Goal: Obtain resource: Download file/media

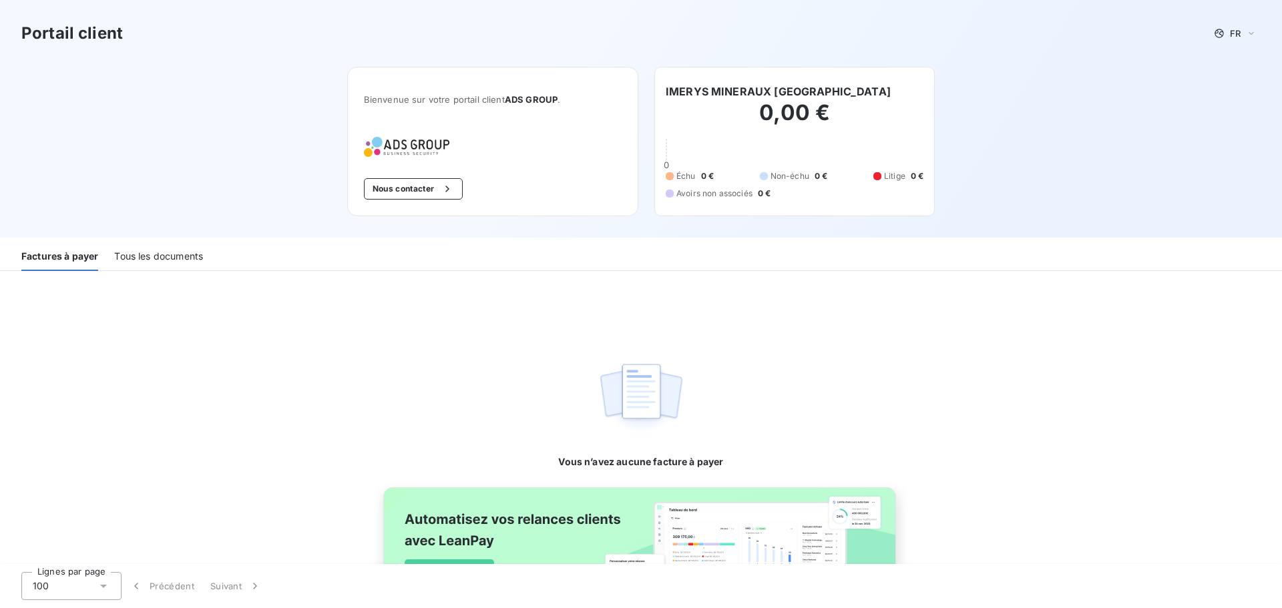
click at [150, 262] on div "Tous les documents" at bounding box center [158, 257] width 89 height 28
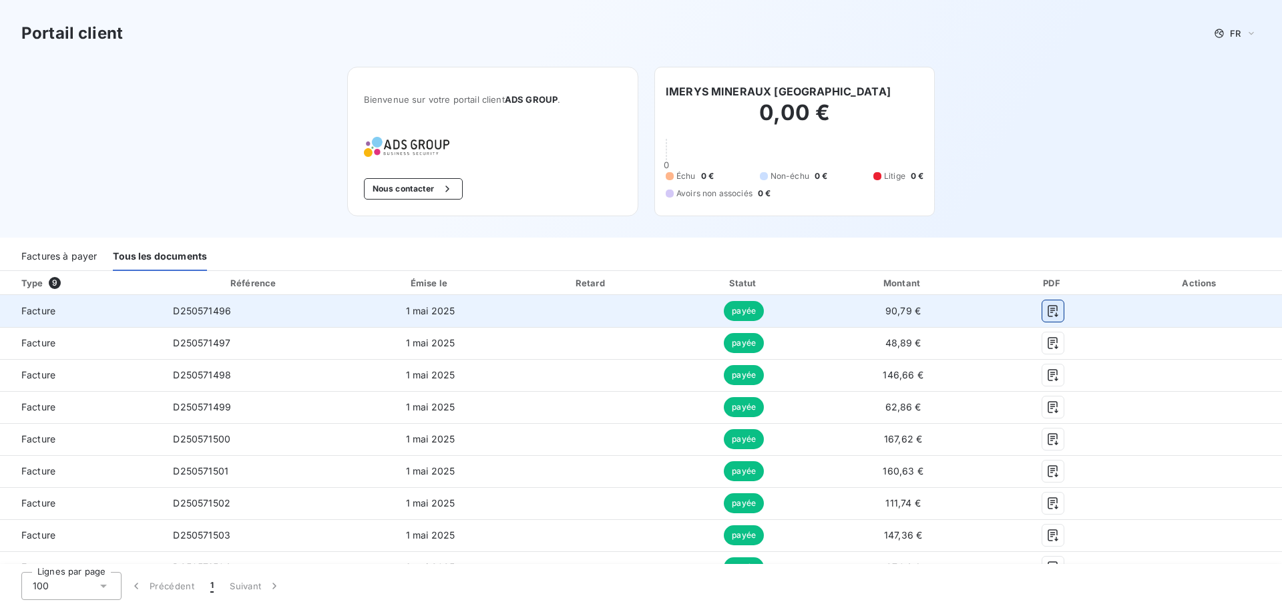
click at [1053, 305] on button "button" at bounding box center [1052, 310] width 21 height 21
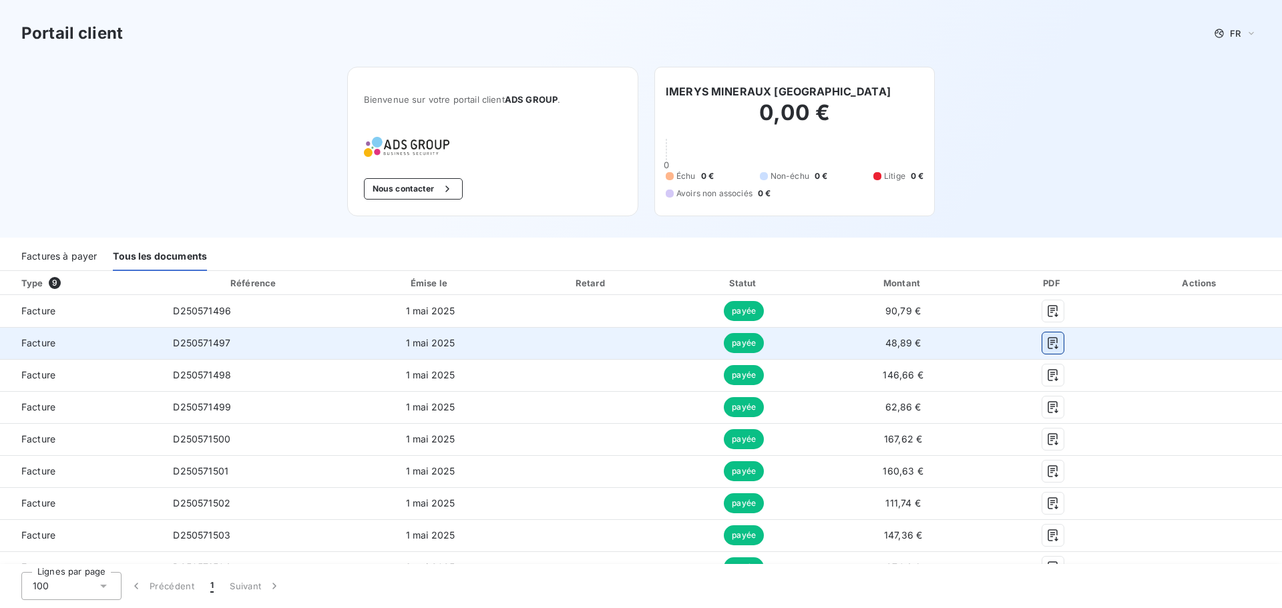
click at [1049, 348] on icon "button" at bounding box center [1053, 343] width 10 height 12
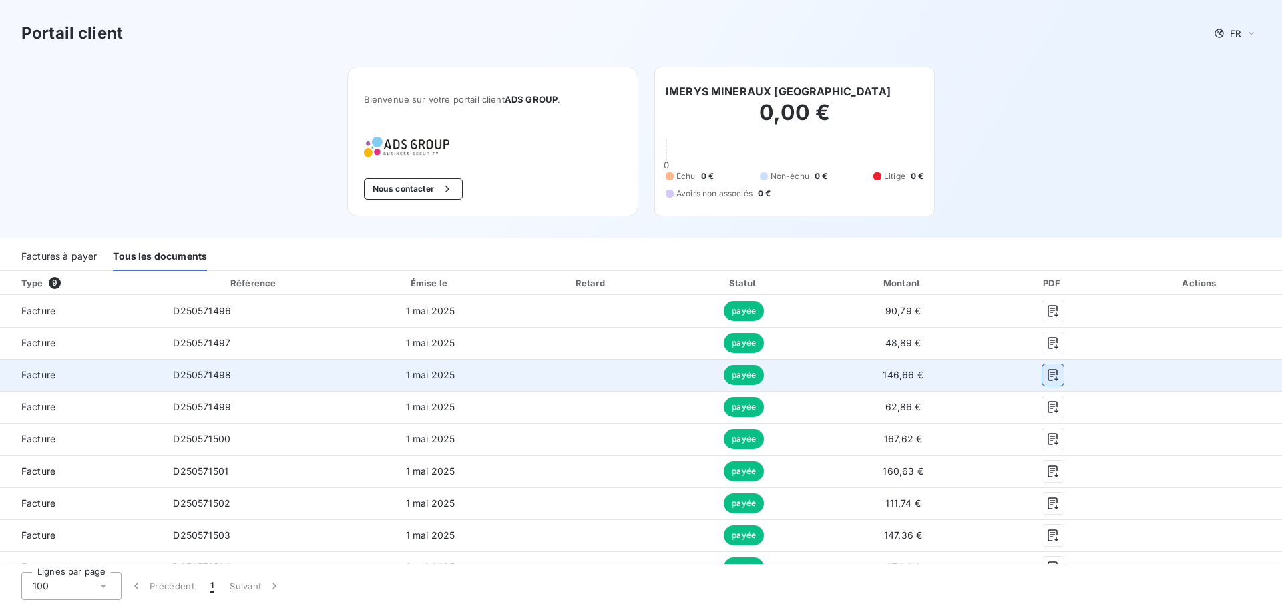
click at [1048, 377] on icon "button" at bounding box center [1053, 375] width 10 height 12
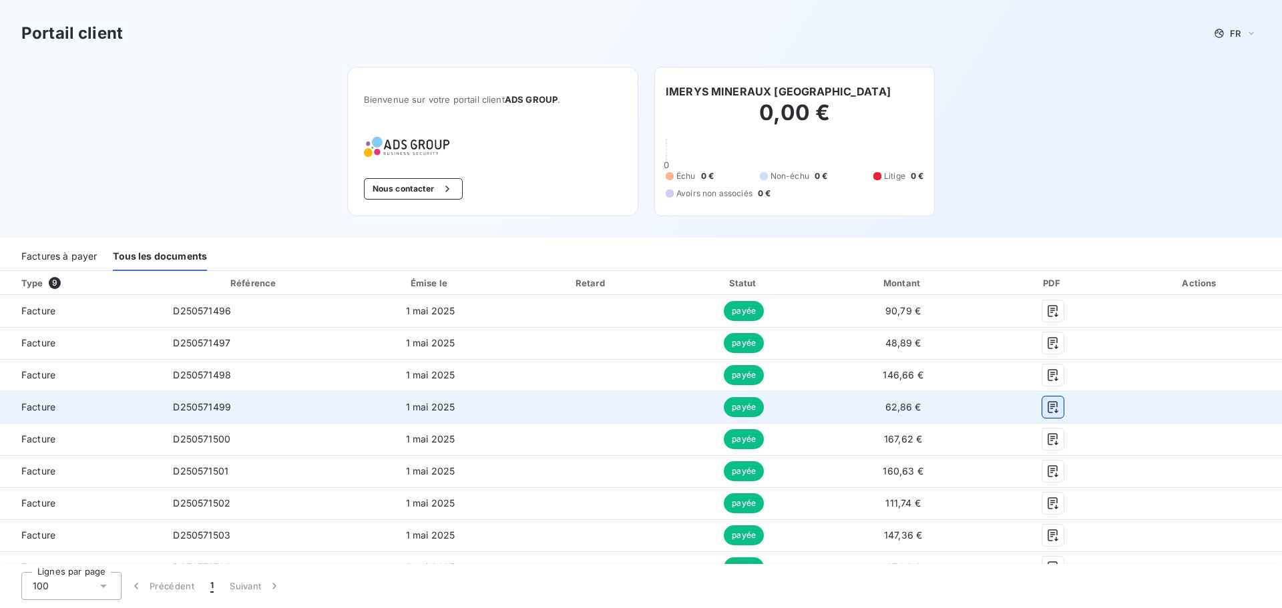
click at [1053, 409] on button "button" at bounding box center [1052, 407] width 21 height 21
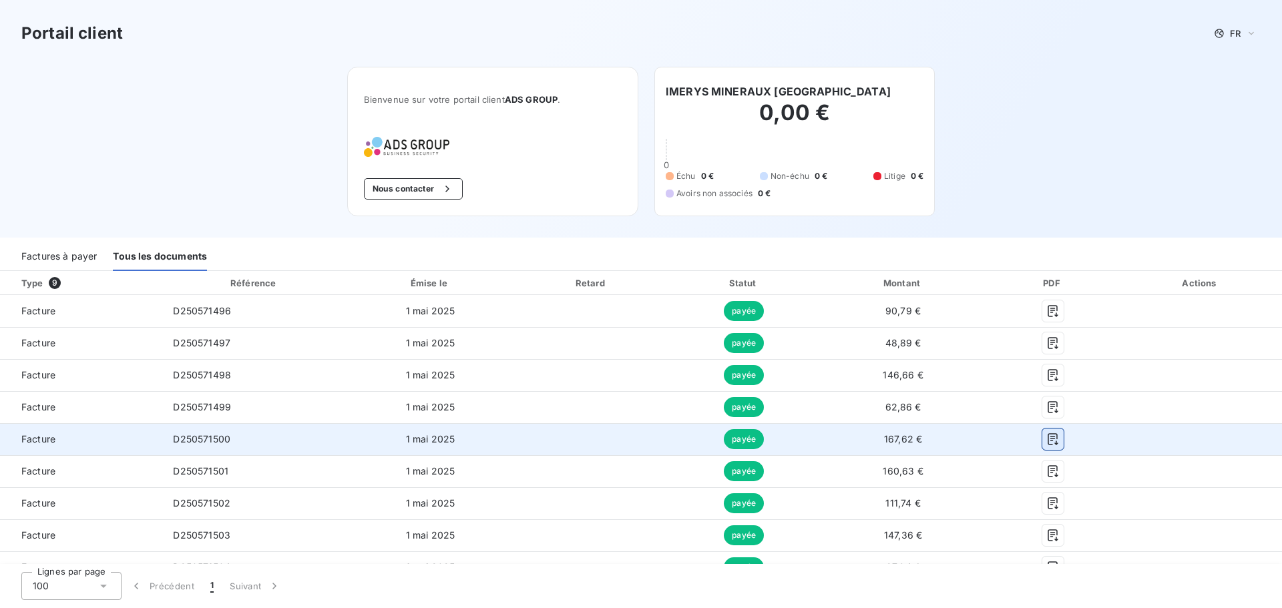
click at [1050, 437] on icon "button" at bounding box center [1052, 439] width 13 height 13
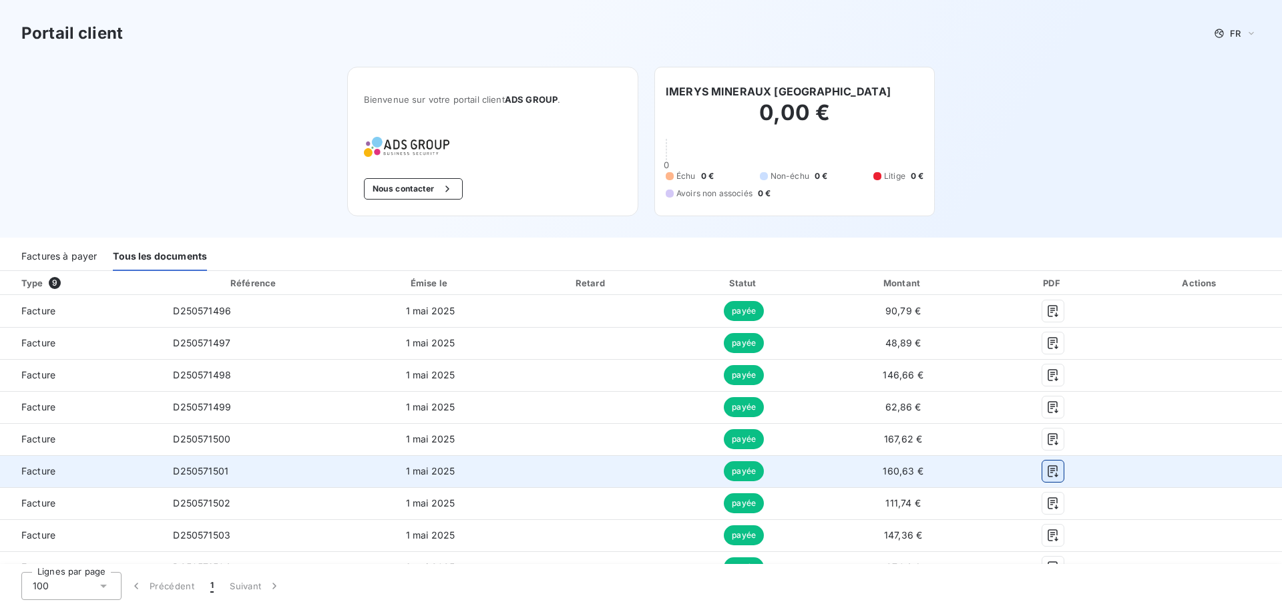
click at [1047, 470] on icon "button" at bounding box center [1052, 471] width 13 height 13
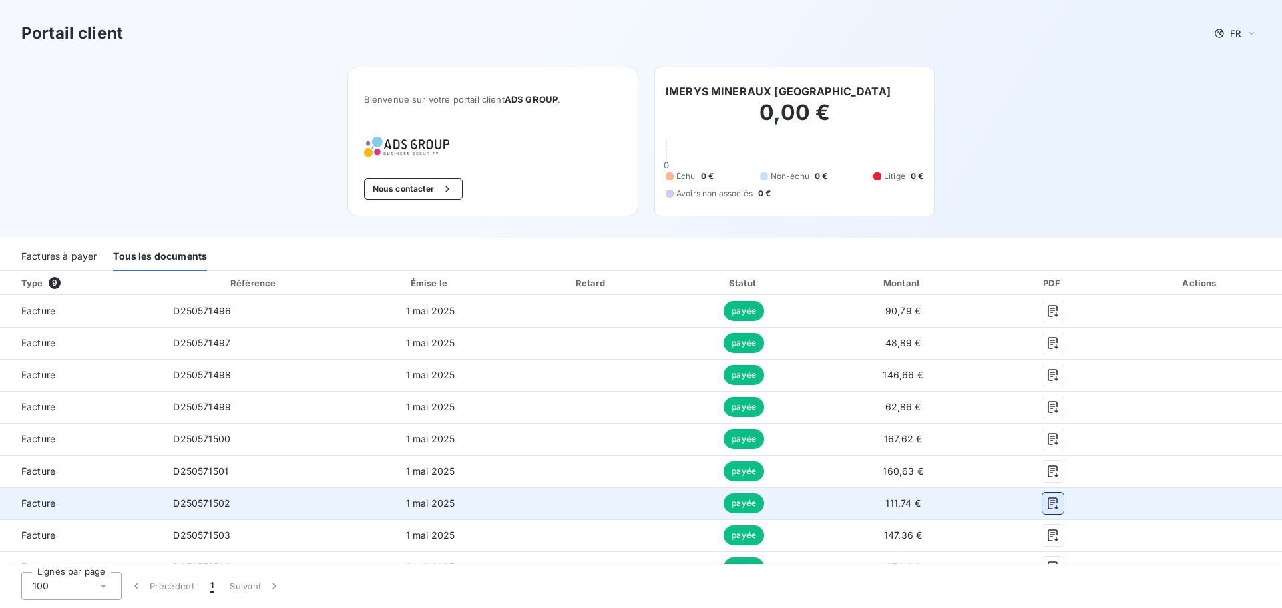
click at [1049, 506] on icon "button" at bounding box center [1052, 503] width 13 height 13
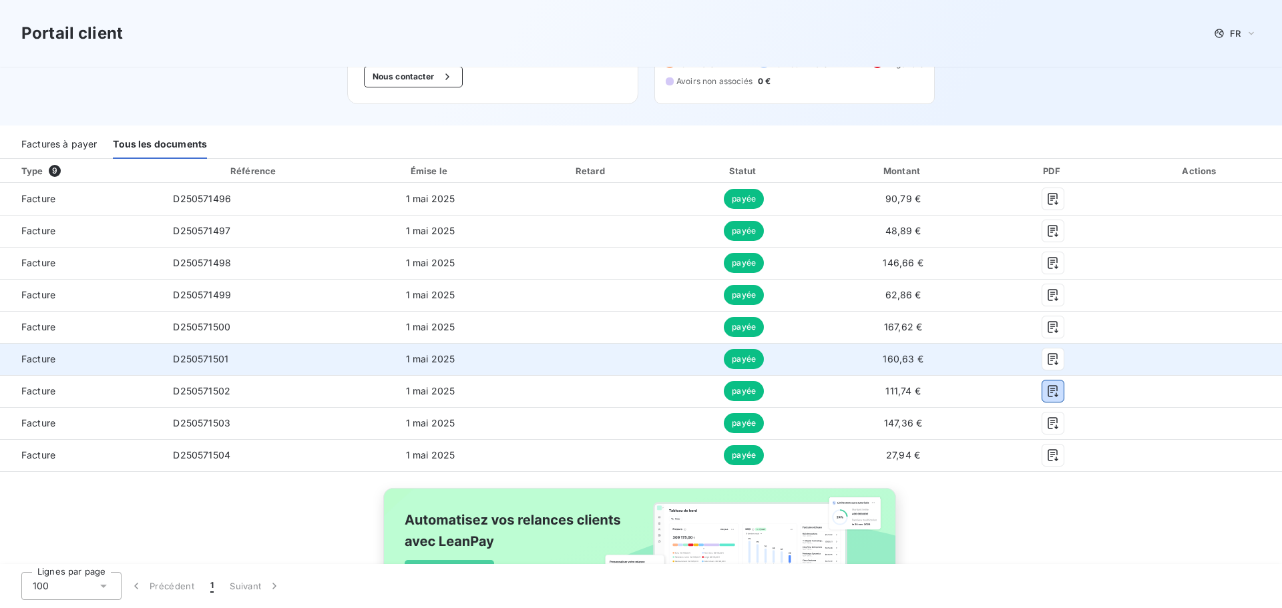
scroll to position [156, 0]
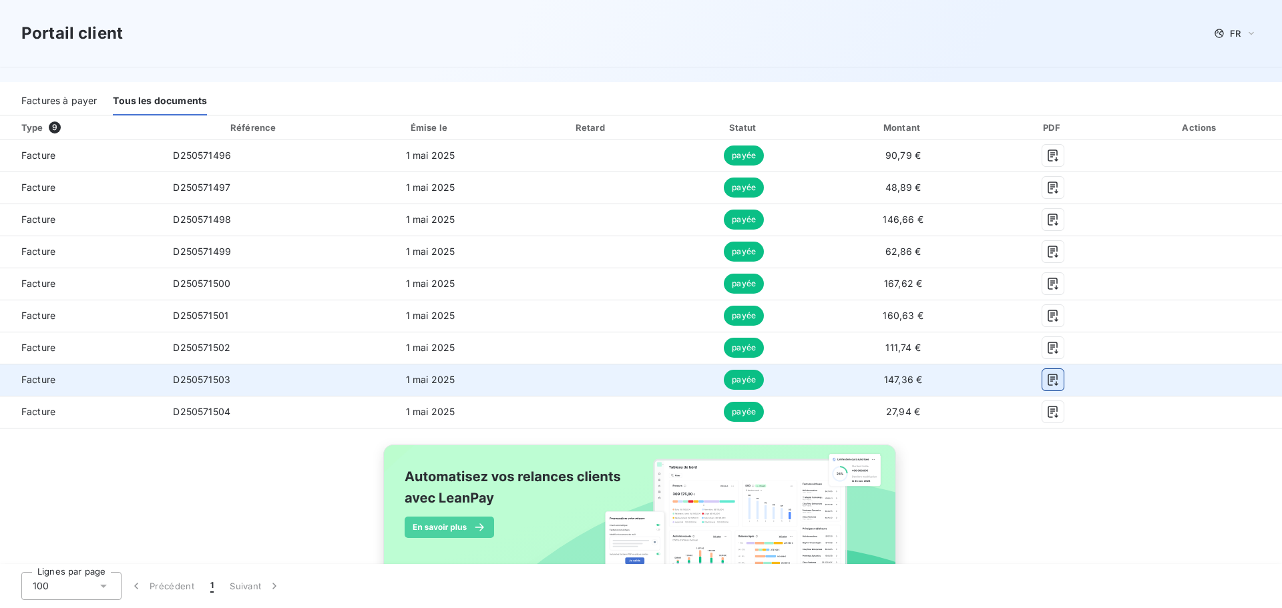
click at [1044, 387] on button "button" at bounding box center [1052, 379] width 21 height 21
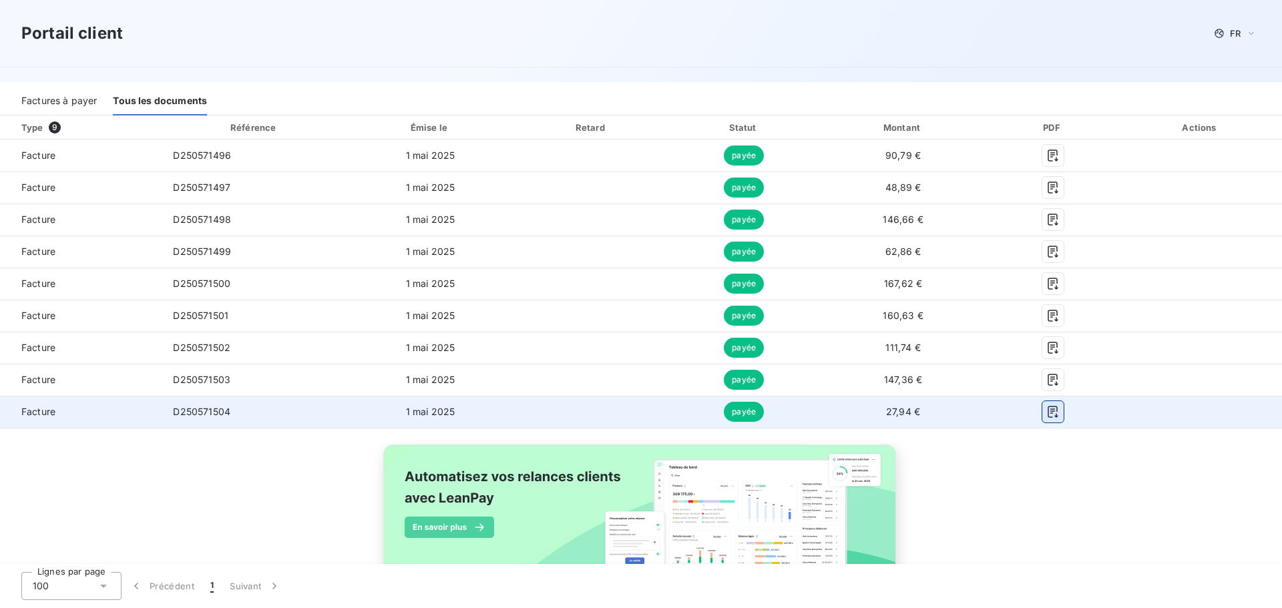
click at [1046, 410] on icon "button" at bounding box center [1052, 411] width 13 height 13
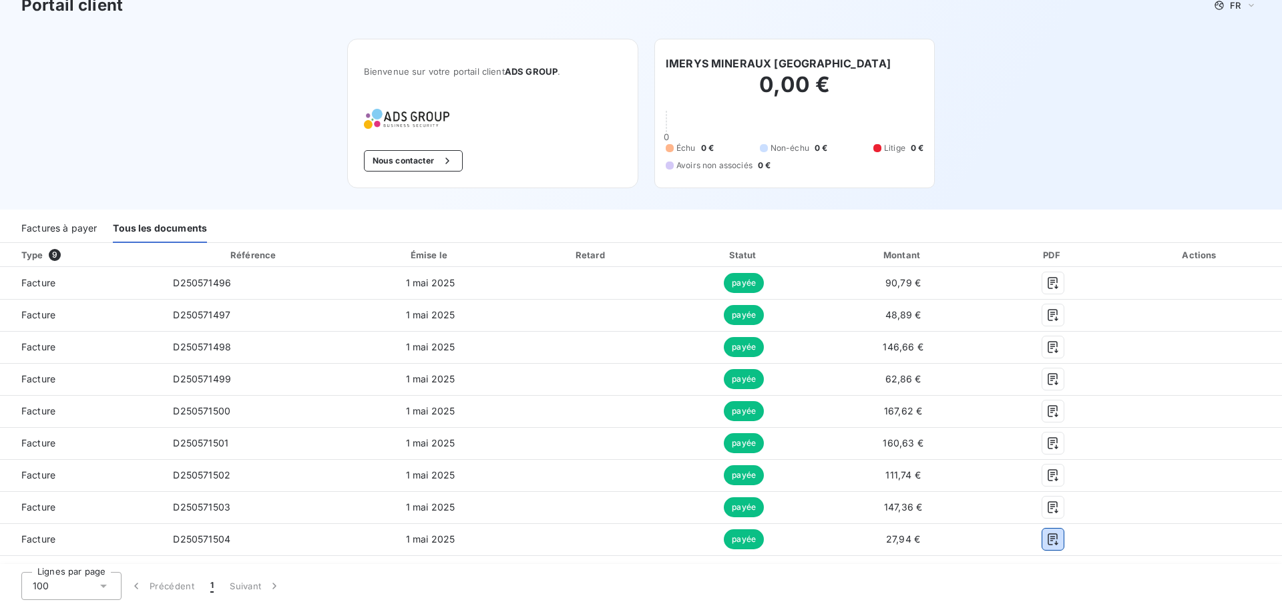
scroll to position [0, 0]
